Goal: Find specific page/section: Find specific page/section

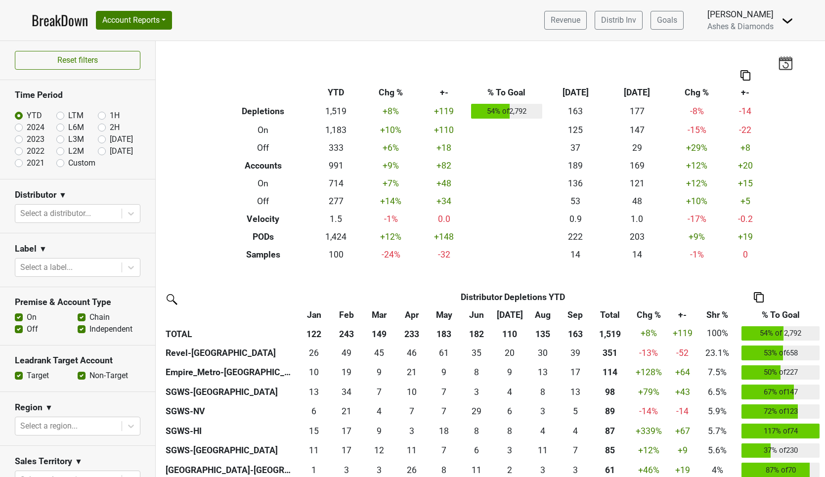
click at [110, 150] on label "[DATE]" at bounding box center [121, 151] width 23 height 12
click at [103, 150] on input "[DATE]" at bounding box center [118, 150] width 40 height 10
radio input "true"
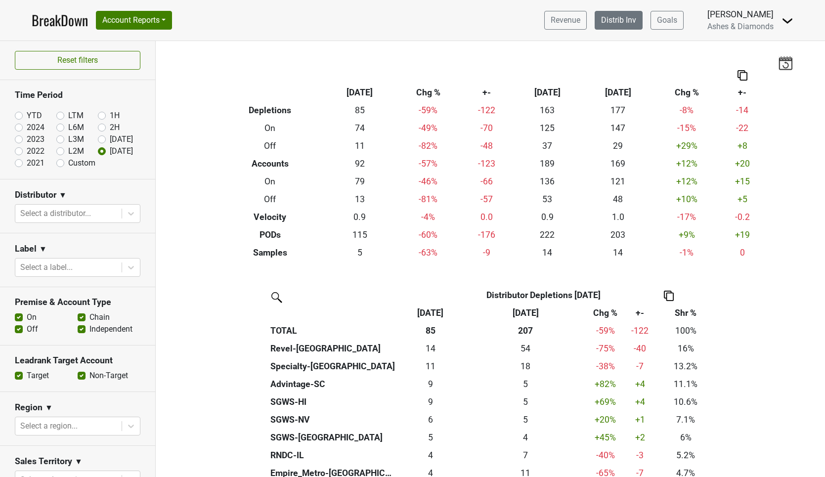
click at [614, 27] on link "Distrib Inv" at bounding box center [618, 20] width 48 height 19
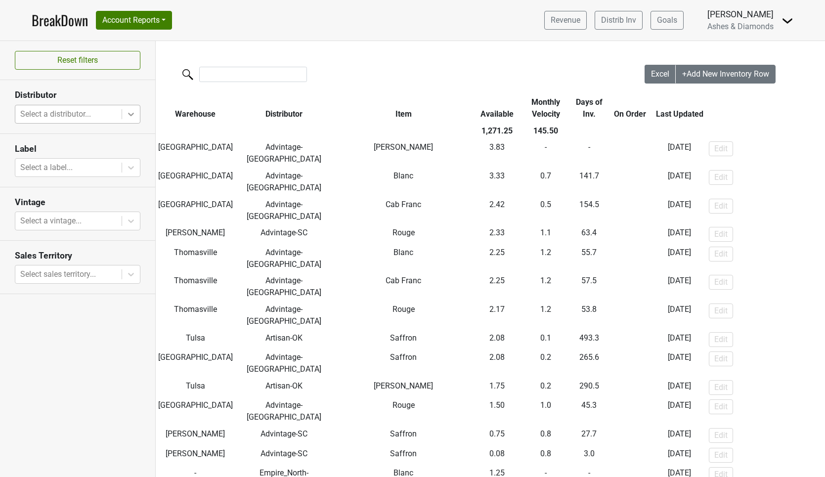
click at [129, 113] on icon at bounding box center [131, 114] width 6 height 3
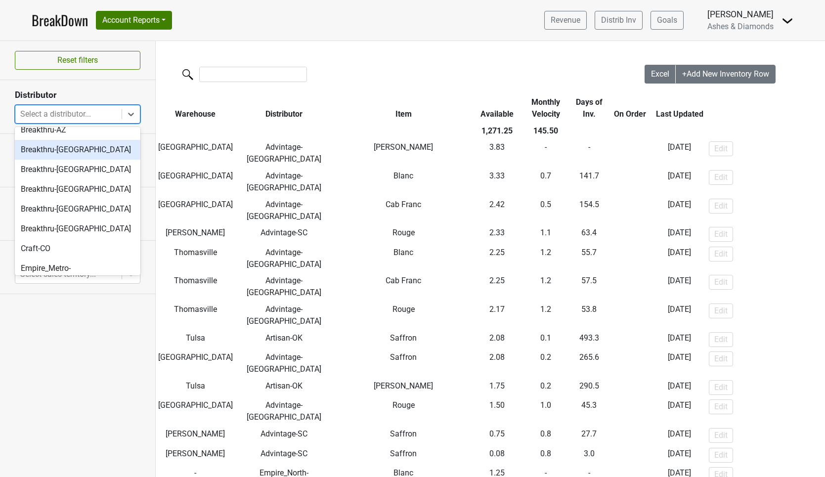
scroll to position [95, 0]
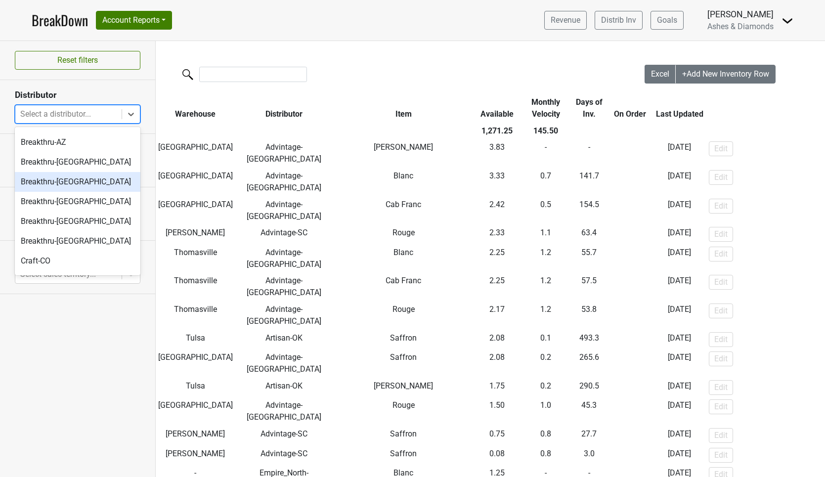
click at [73, 183] on div "Breakthru-MN" at bounding box center [77, 182] width 125 height 20
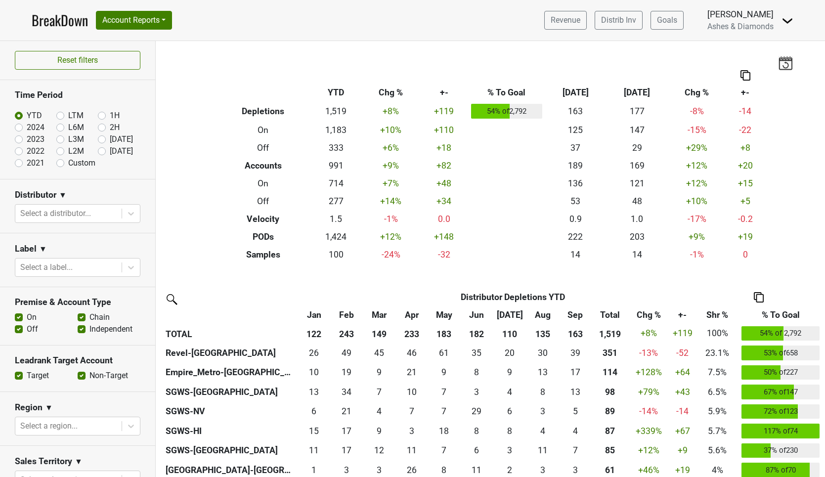
click at [110, 153] on label "[DATE]" at bounding box center [121, 151] width 23 height 12
click at [102, 153] on input "[DATE]" at bounding box center [118, 150] width 40 height 10
radio input "true"
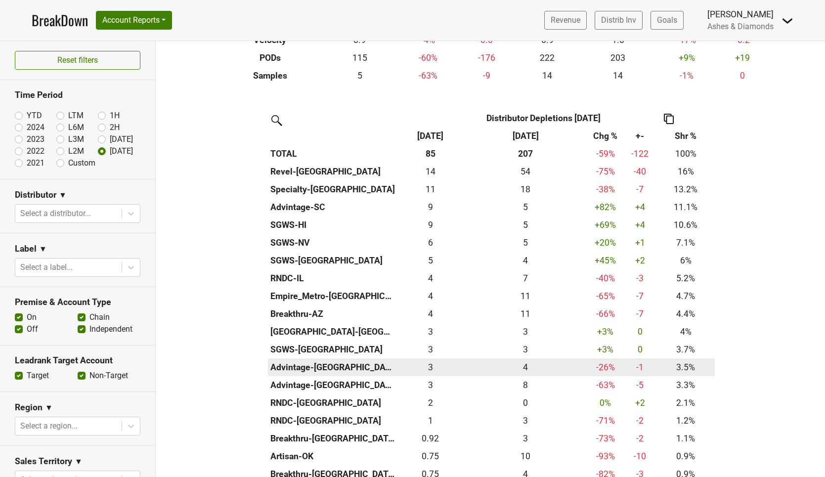
scroll to position [174, 0]
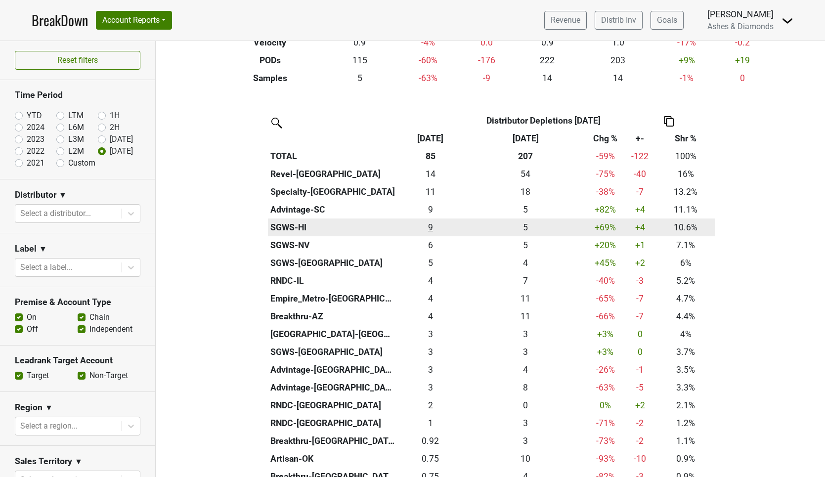
click at [430, 223] on div "9 9" at bounding box center [431, 227] width 62 height 13
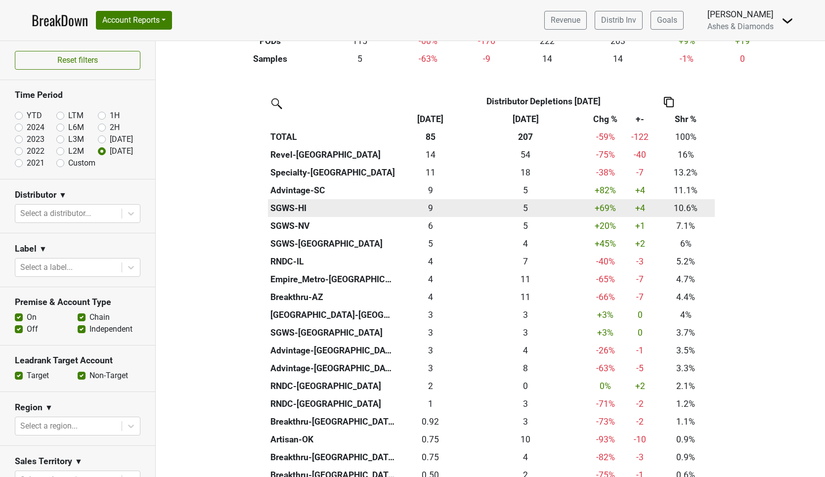
scroll to position [194, 0]
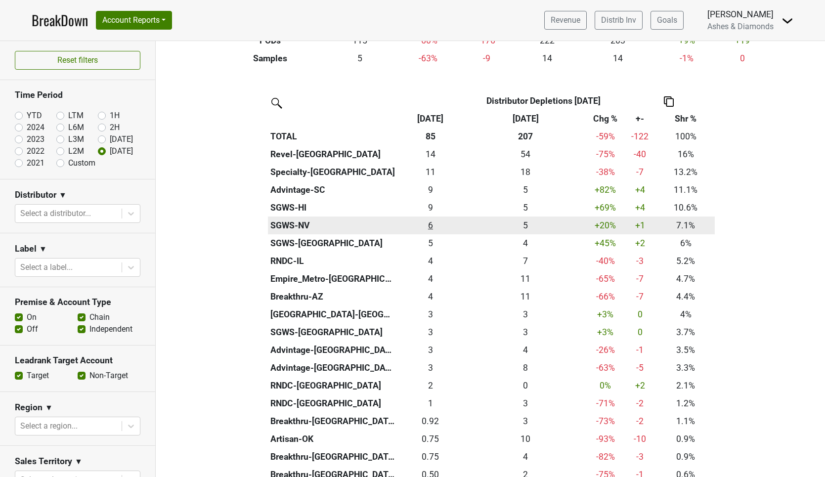
click at [428, 222] on div "6 6" at bounding box center [431, 225] width 62 height 13
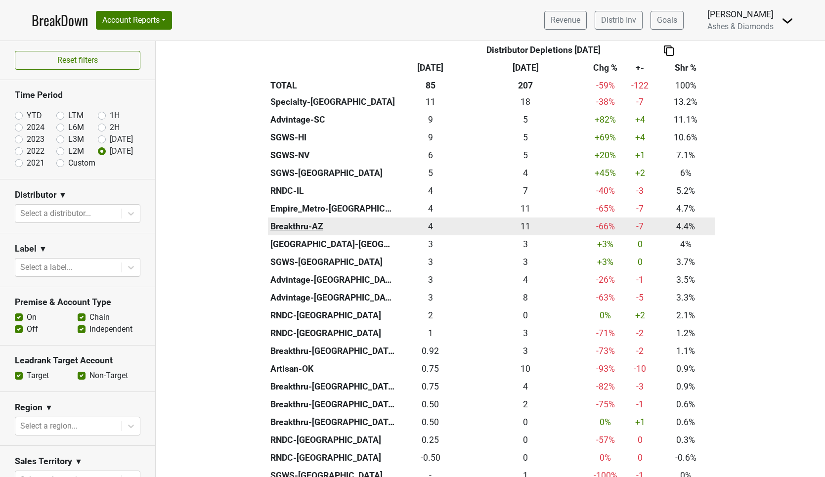
scroll to position [282, 0]
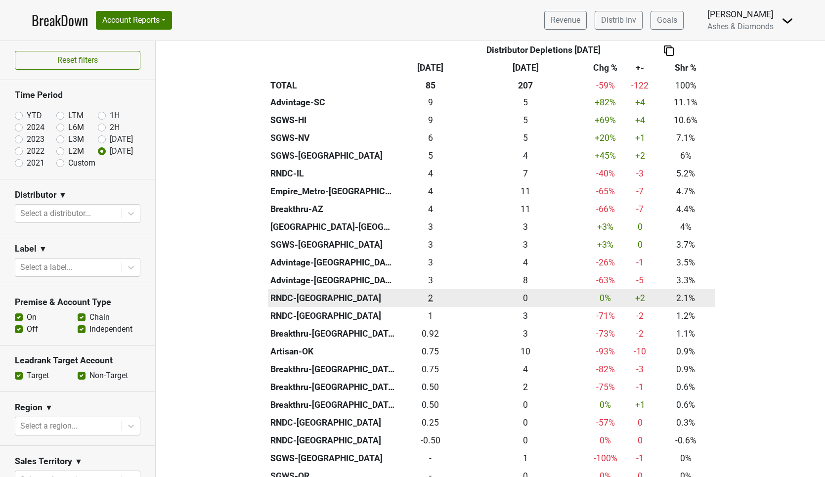
click at [432, 292] on div "1.75 2" at bounding box center [431, 298] width 62 height 13
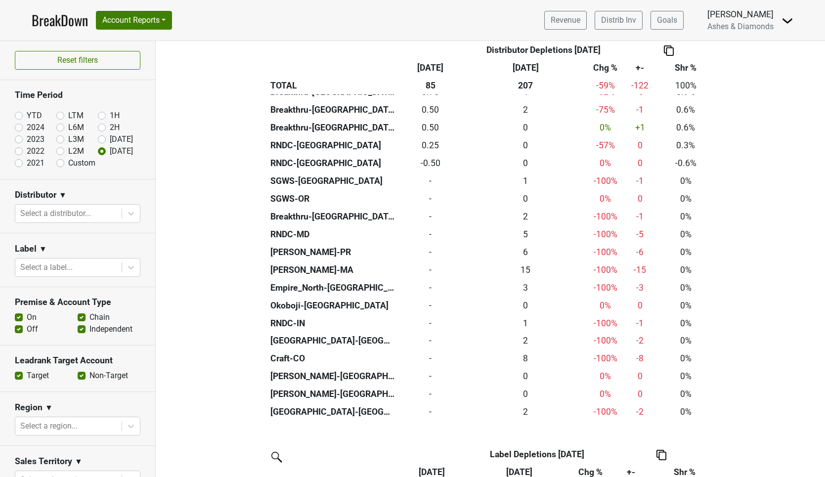
scroll to position [560, 0]
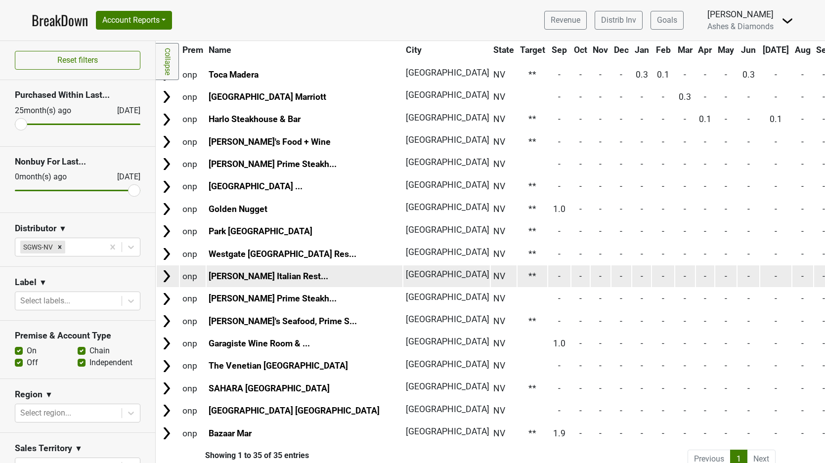
scroll to position [473, 0]
